Goal: Task Accomplishment & Management: Manage account settings

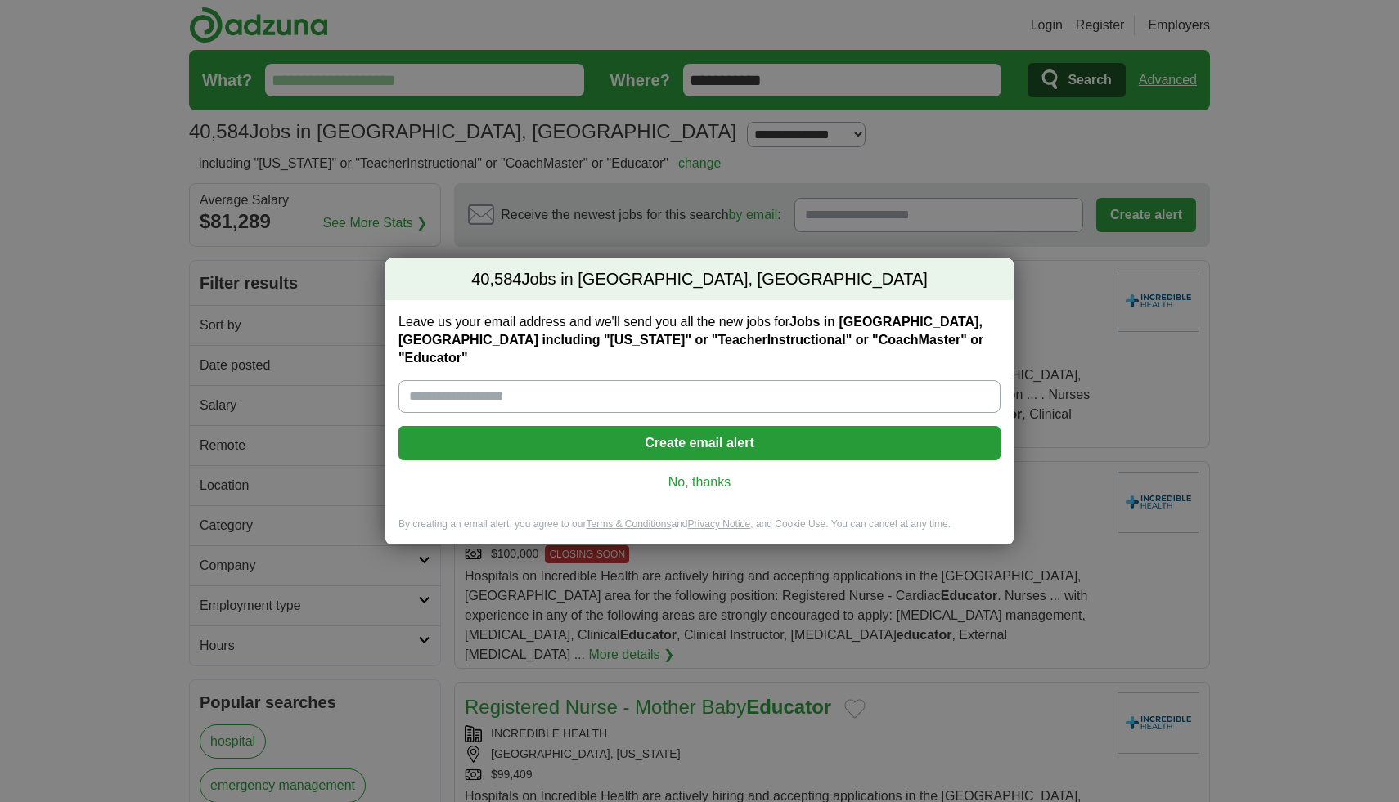
click at [676, 474] on link "No, thanks" at bounding box center [699, 483] width 576 height 18
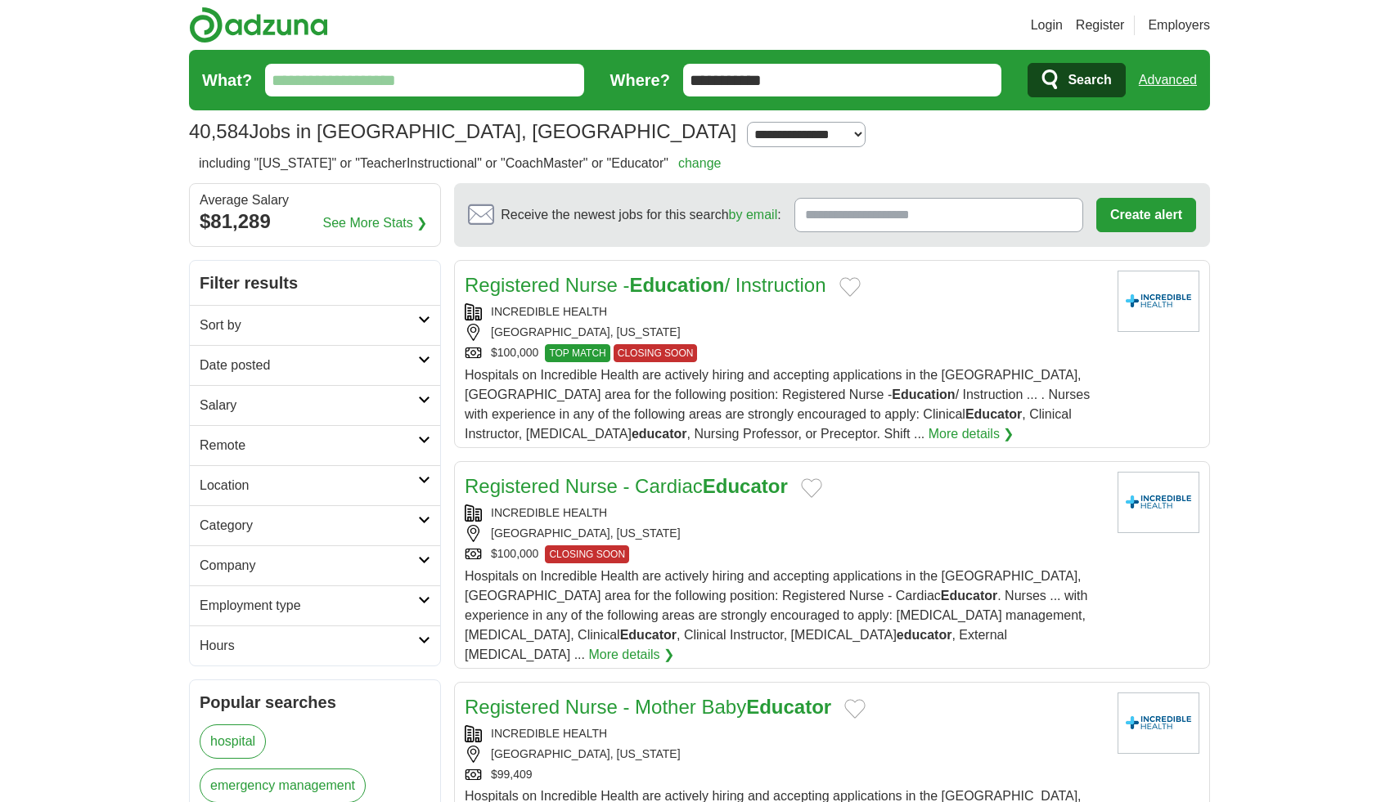
click at [398, 79] on input "What?" at bounding box center [424, 80] width 319 height 33
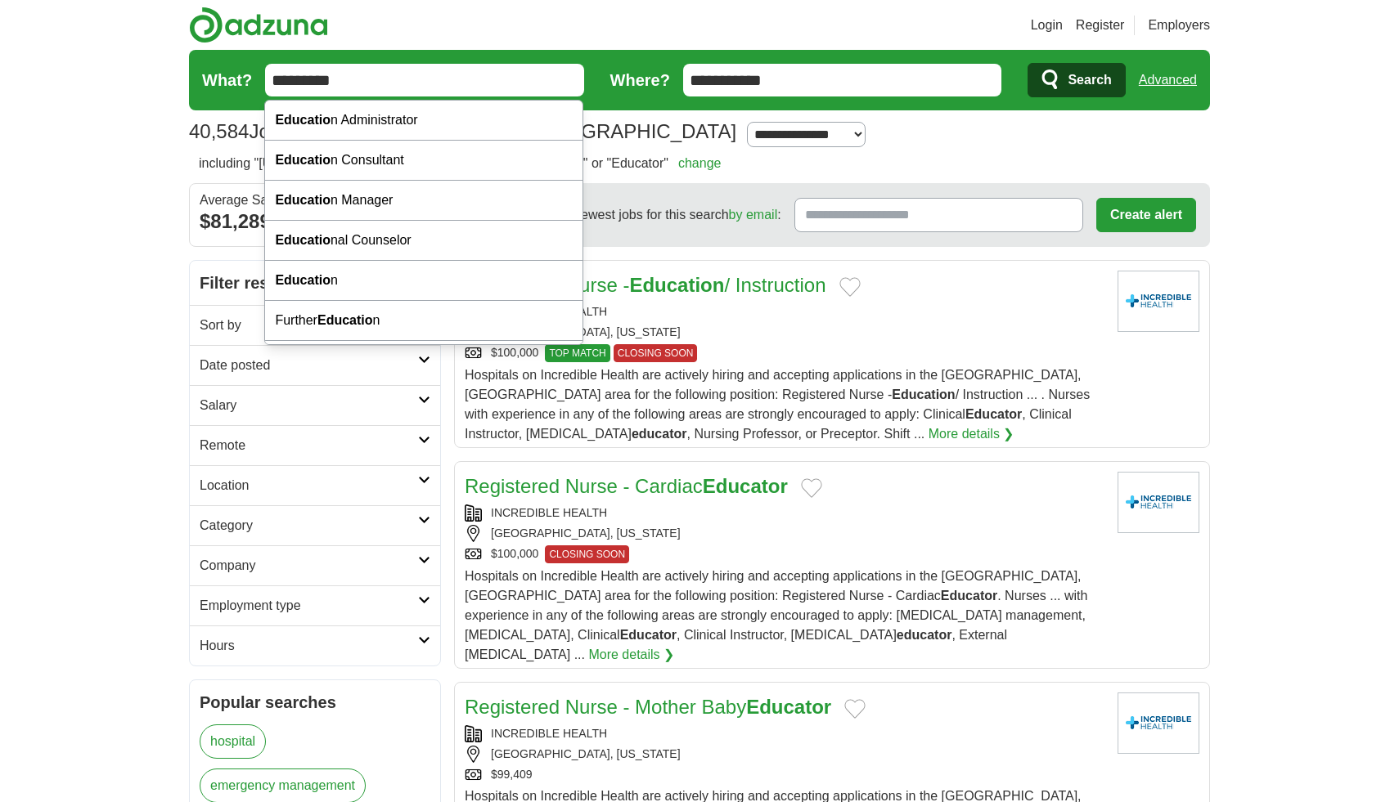
type input "*********"
click at [1027, 63] on button "Search" at bounding box center [1075, 80] width 97 height 34
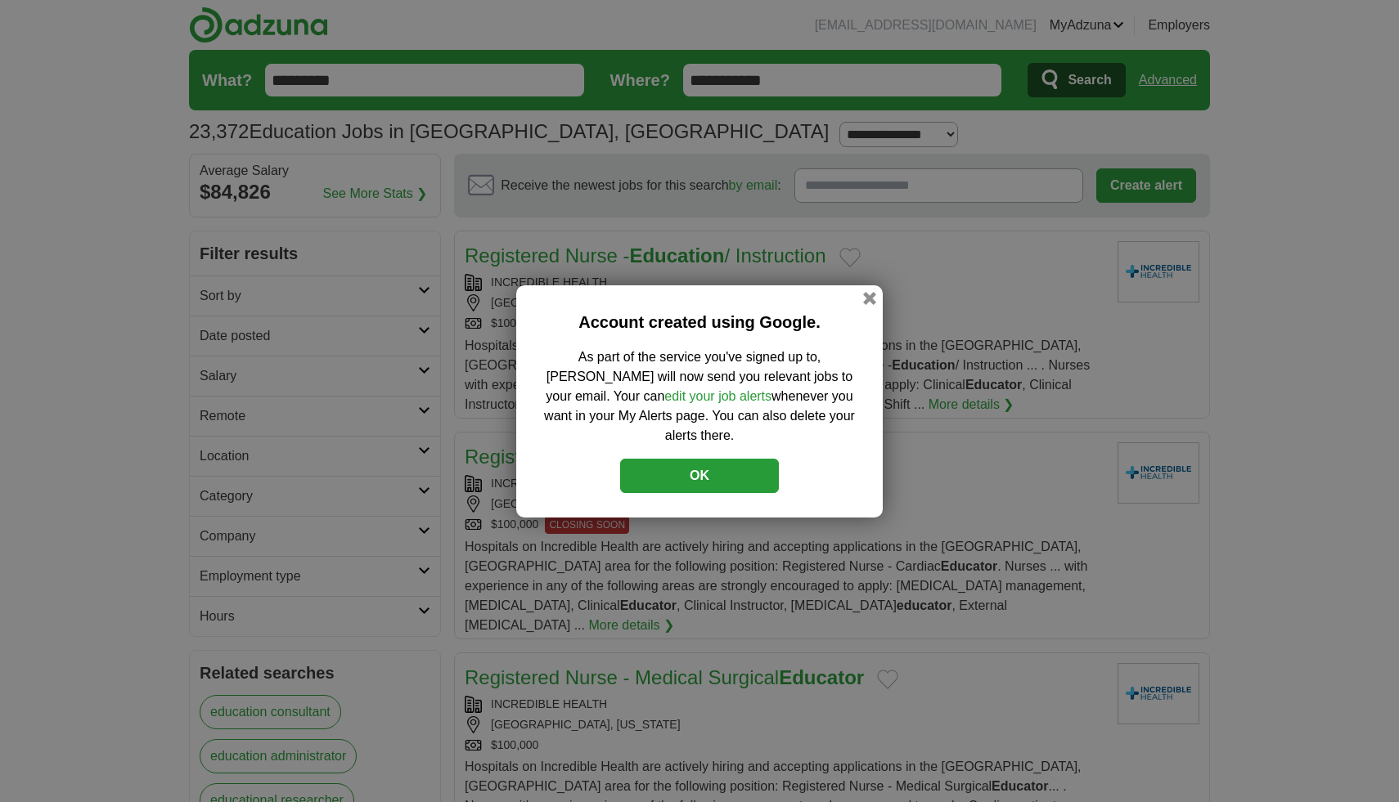
click at [664, 403] on link "edit your job alerts" at bounding box center [717, 396] width 107 height 14
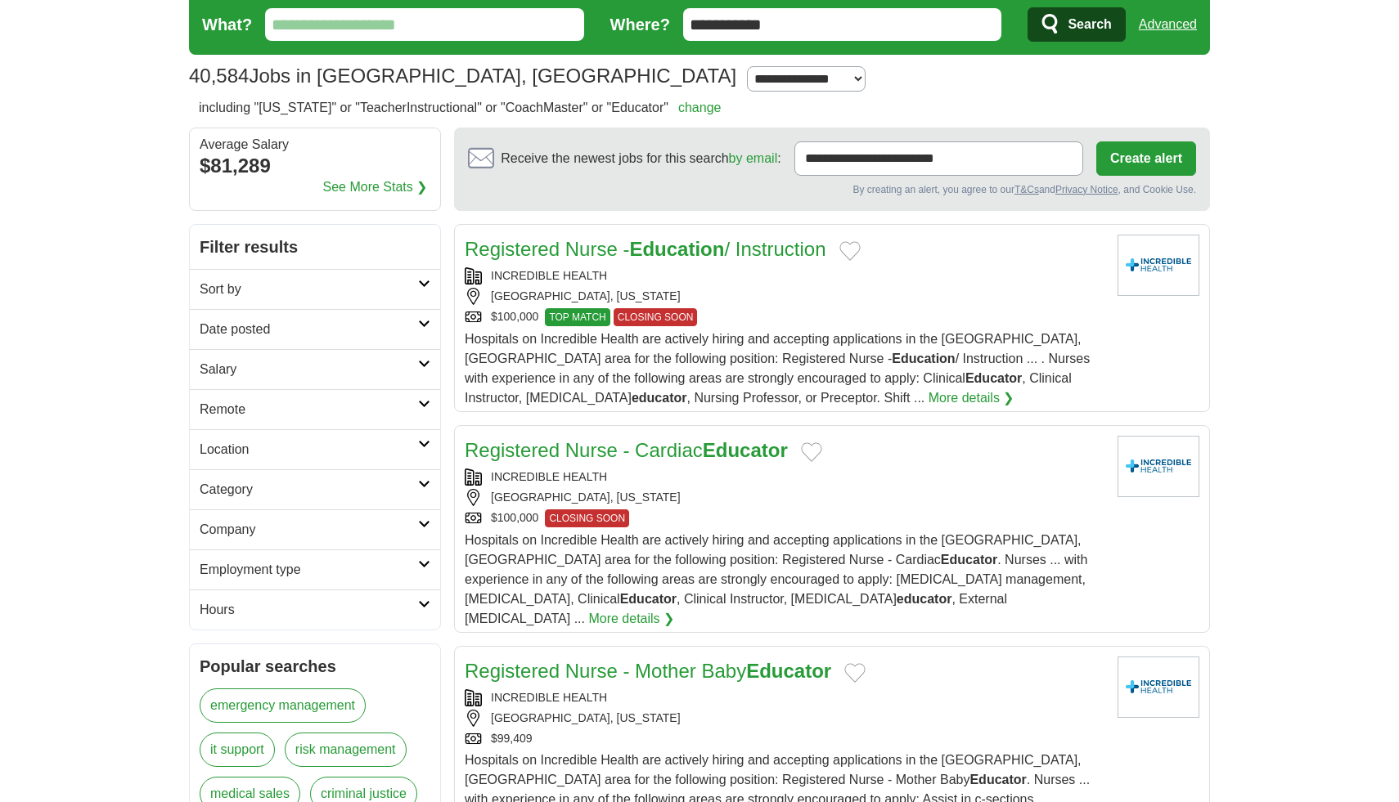
scroll to position [54, 0]
